Goal: Task Accomplishment & Management: Use online tool/utility

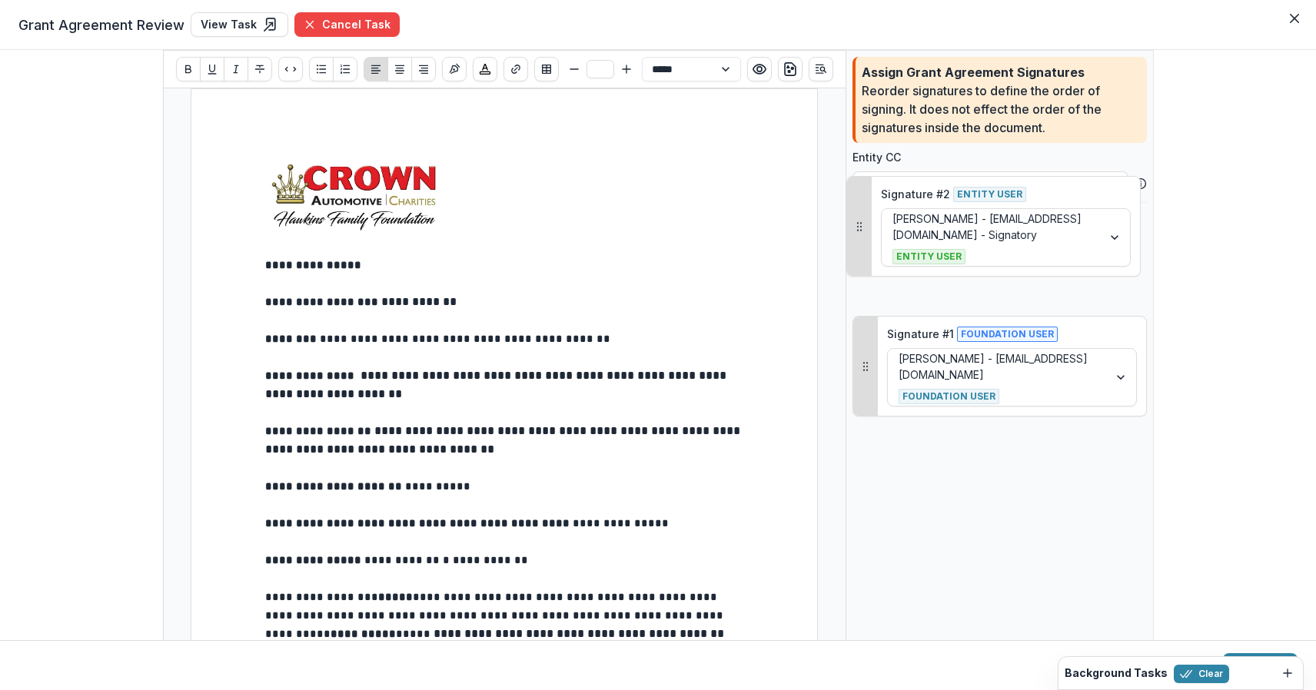
drag, startPoint x: 853, startPoint y: 371, endPoint x: 847, endPoint y: 231, distance: 140.0
click at [847, 231] on button "Drag to reorder" at bounding box center [859, 226] width 25 height 99
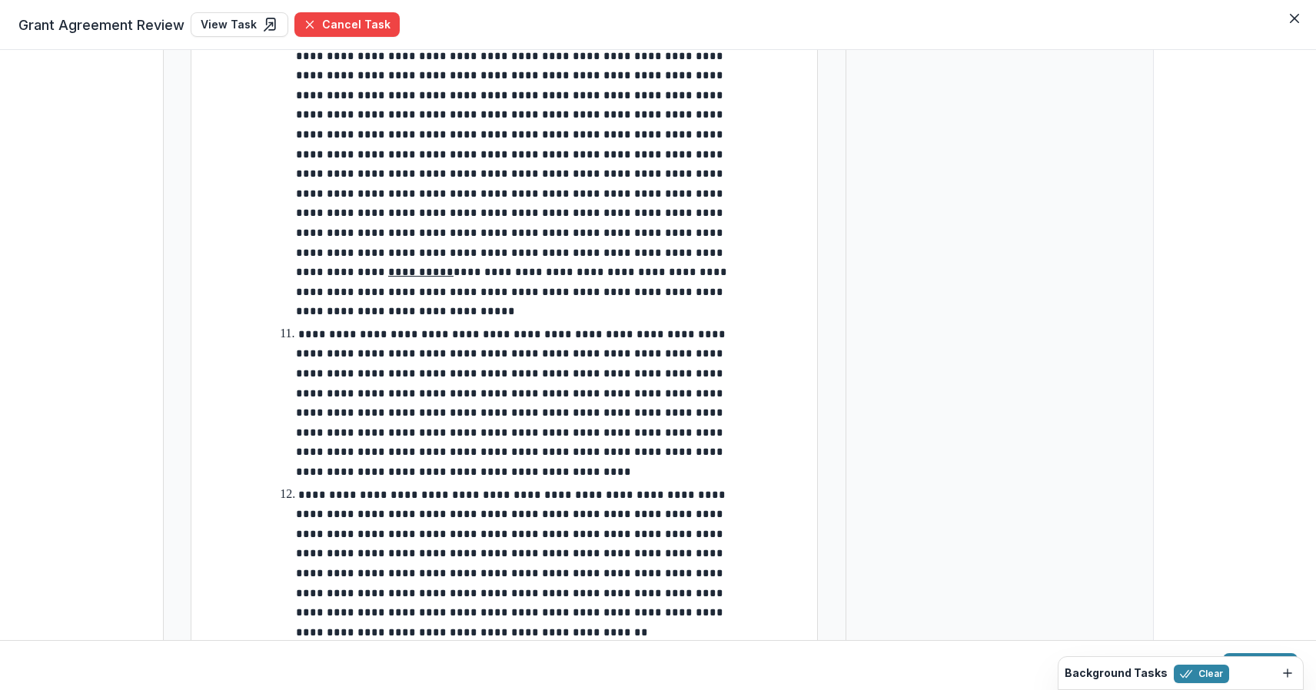
scroll to position [2424, 0]
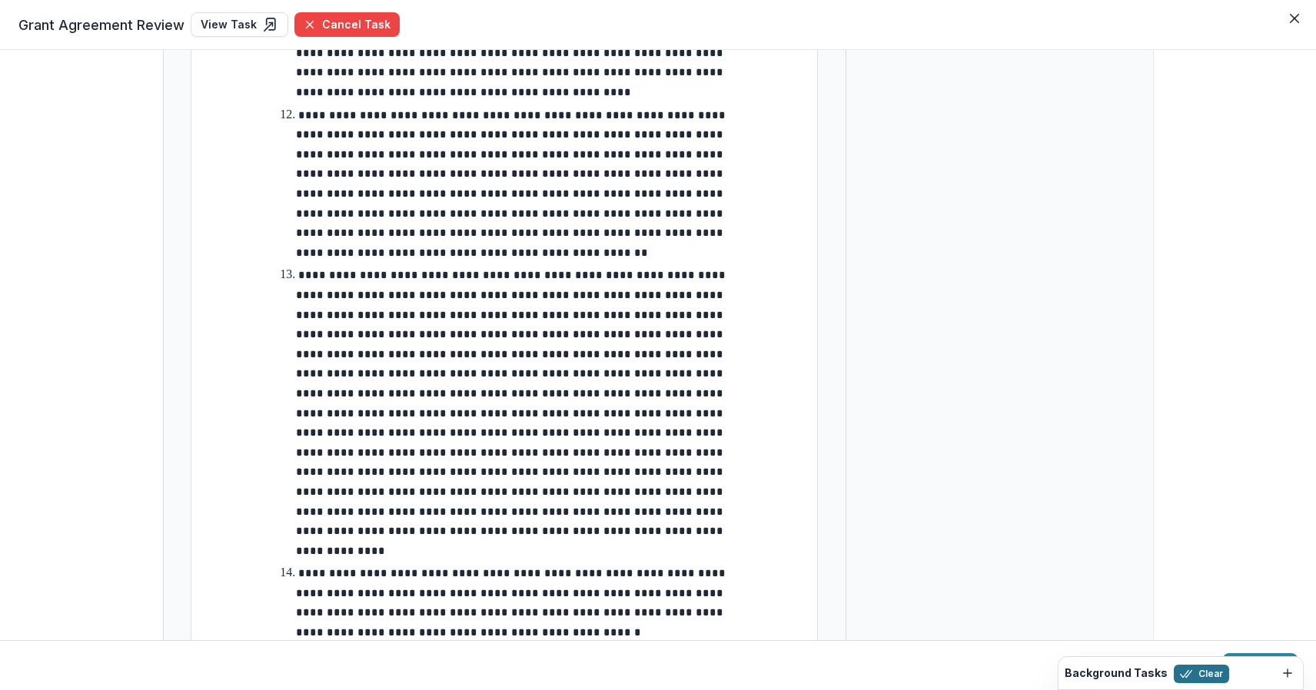
click at [1200, 670] on button "Clear" at bounding box center [1200, 674] width 55 height 18
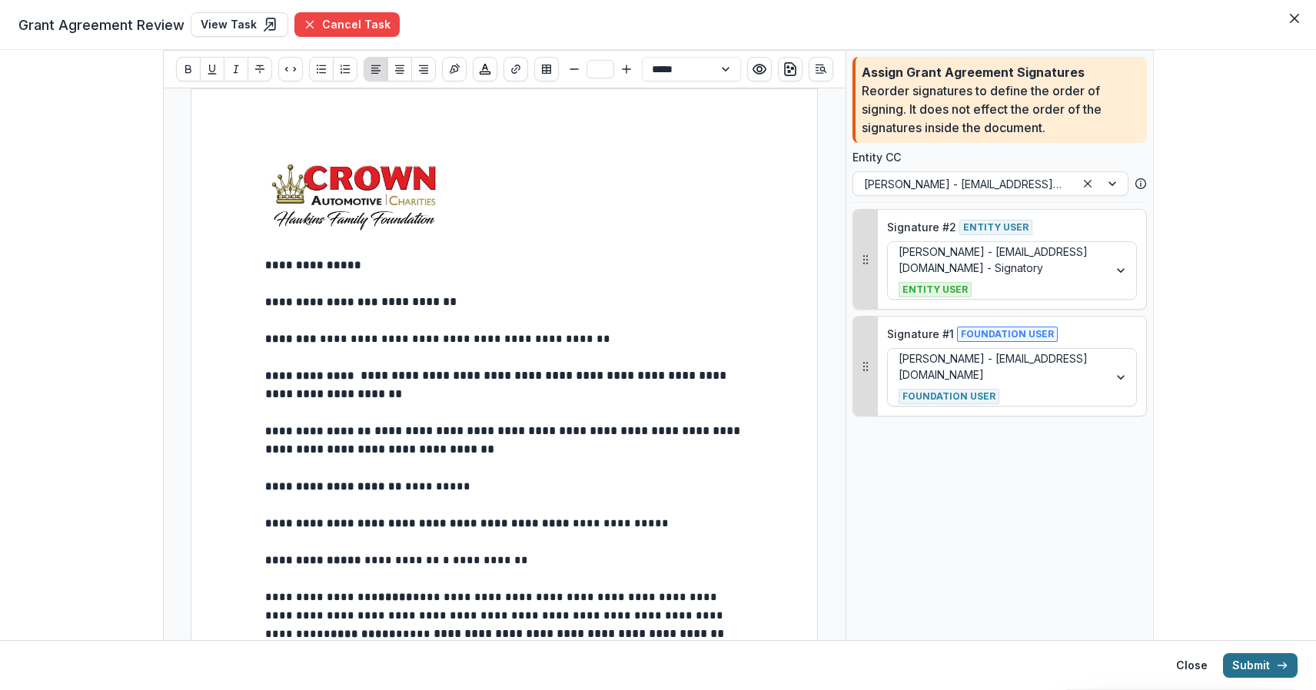
click at [1272, 665] on button "Submit" at bounding box center [1260, 665] width 75 height 25
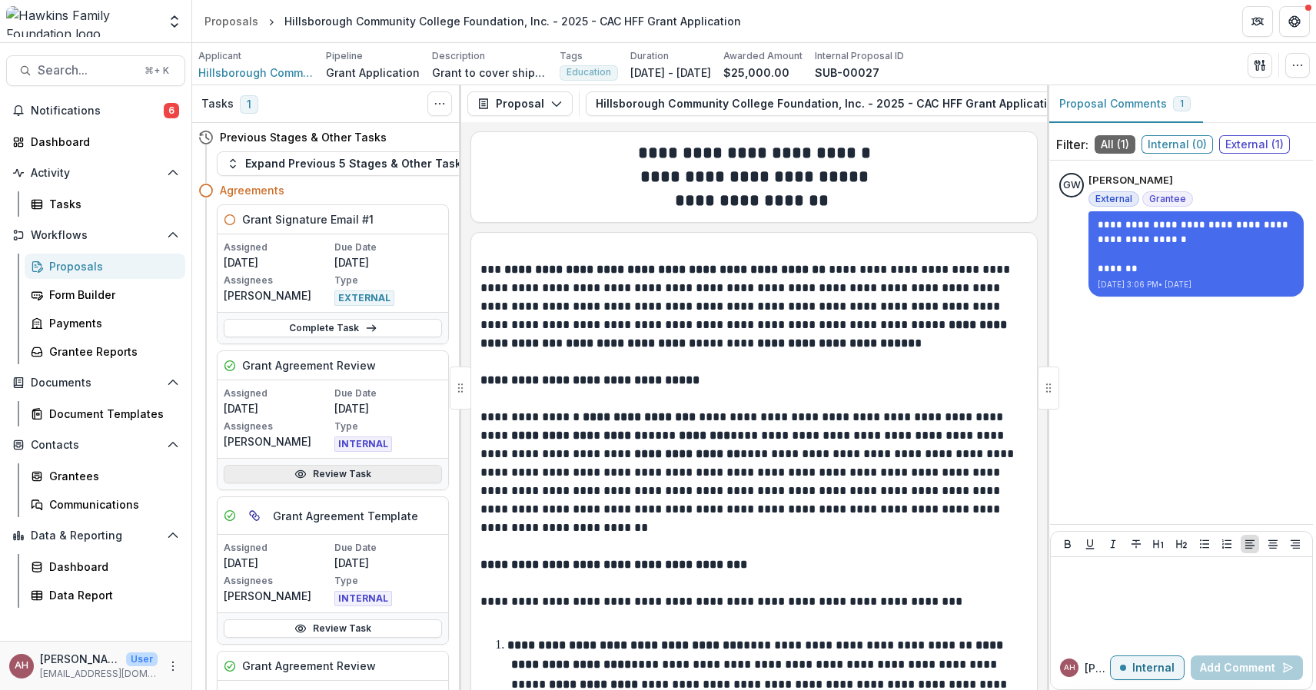
click at [378, 479] on link "Review Task" at bounding box center [333, 474] width 218 height 18
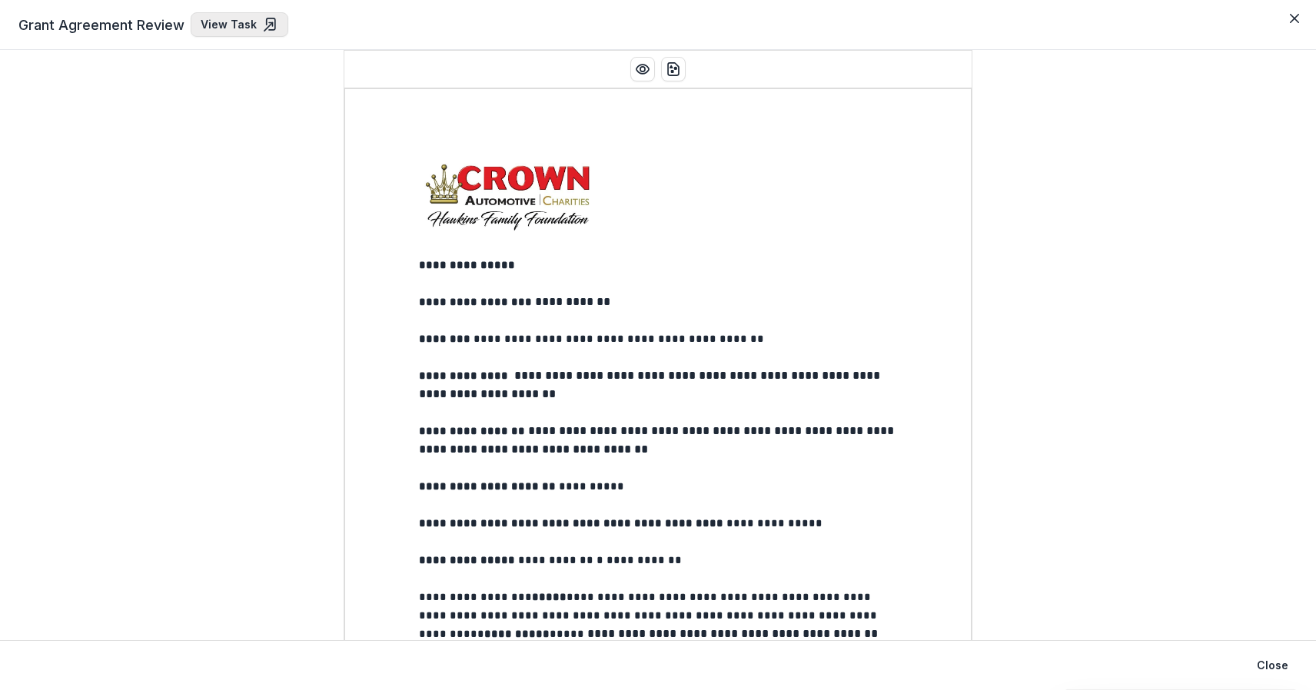
click at [269, 32] on icon at bounding box center [270, 24] width 15 height 15
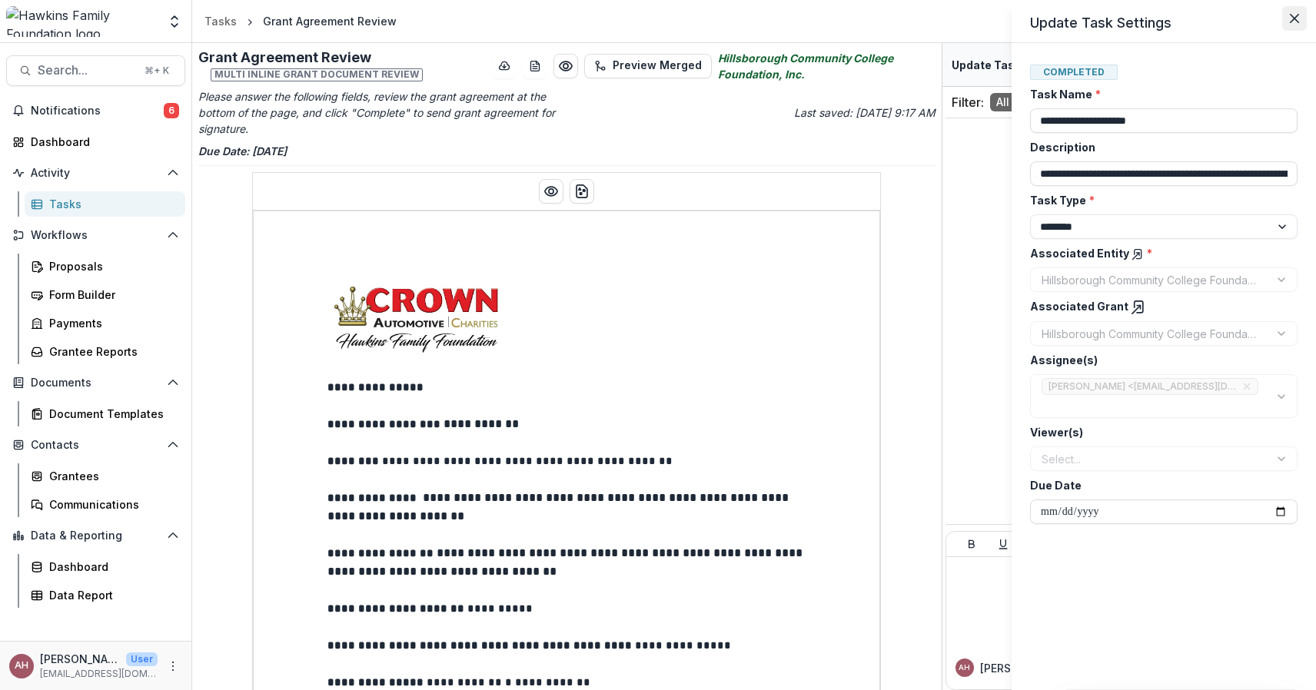
click at [1302, 18] on button "Close" at bounding box center [1294, 18] width 25 height 25
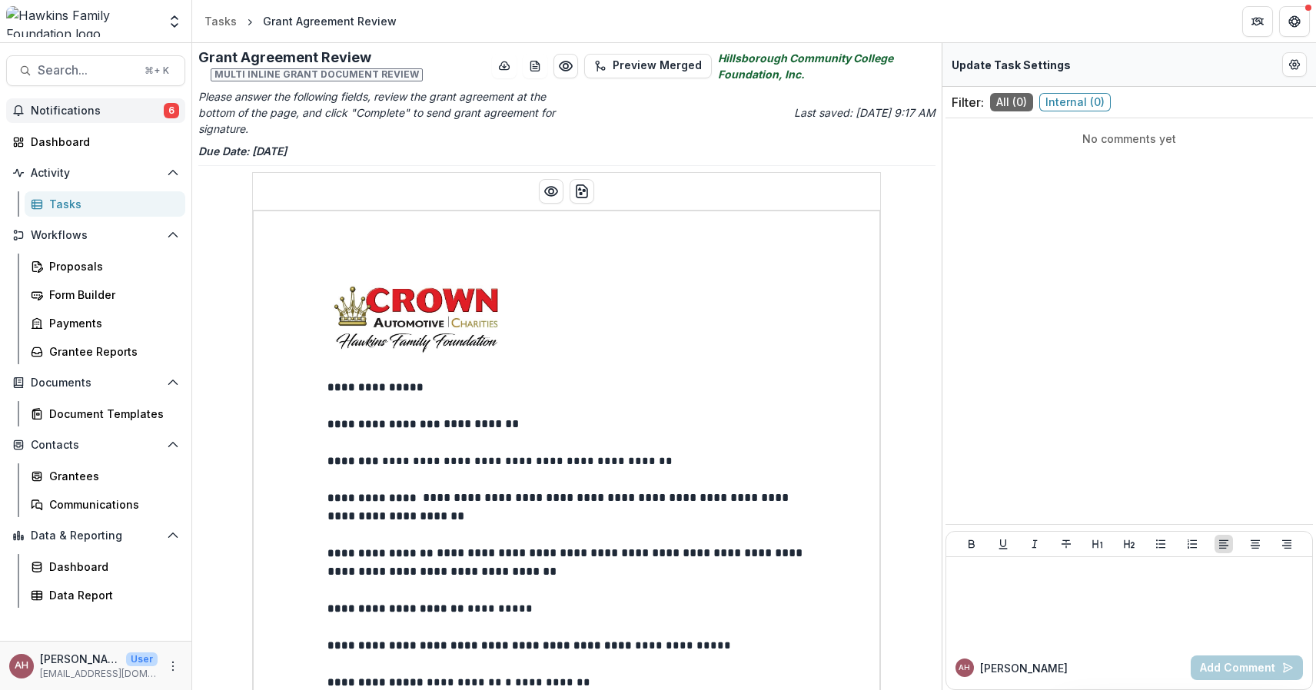
click at [81, 114] on span "Notifications" at bounding box center [97, 111] width 133 height 13
